Goal: Navigation & Orientation: Find specific page/section

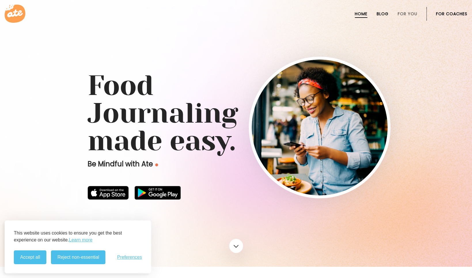
click at [388, 16] on link "Blog" at bounding box center [383, 14] width 12 height 5
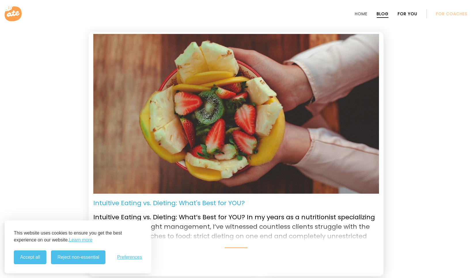
click at [409, 12] on link "For You" at bounding box center [408, 14] width 20 height 5
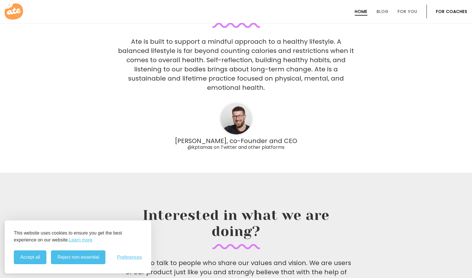
scroll to position [1676, 0]
